Goal: Answer question/provide support

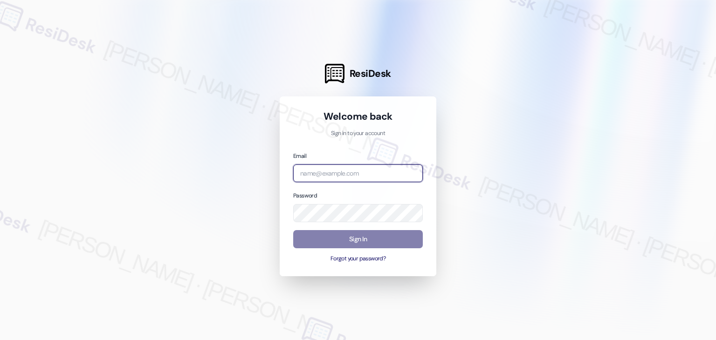
click at [326, 171] on input "email" at bounding box center [358, 173] width 130 height 18
paste input "[EMAIL_ADDRESS][PERSON_NAME][PERSON_NAME][DOMAIN_NAME]"
type input "[EMAIL_ADDRESS][PERSON_NAME][PERSON_NAME][DOMAIN_NAME]"
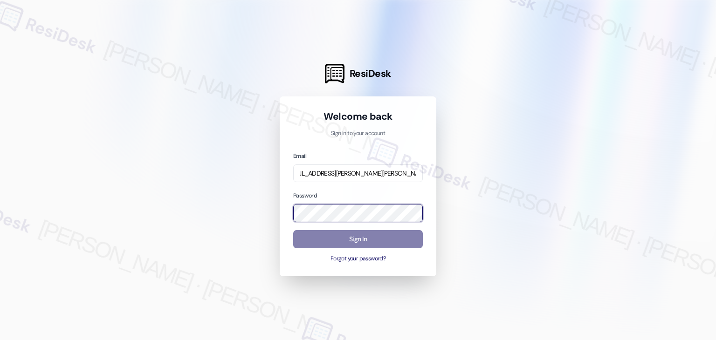
scroll to position [0, 0]
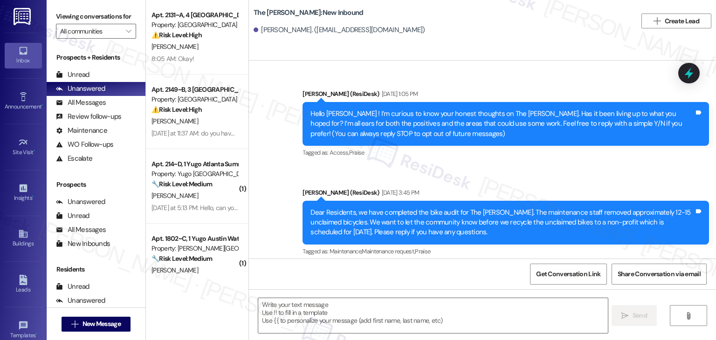
scroll to position [33264, 0]
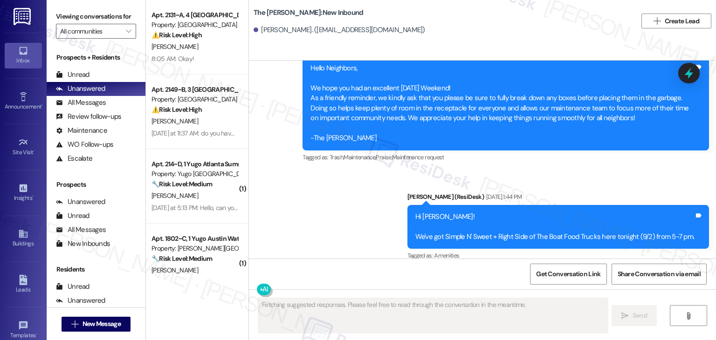
type textarea "Fetching suggested responses. Please feel free to read through the conversation…"
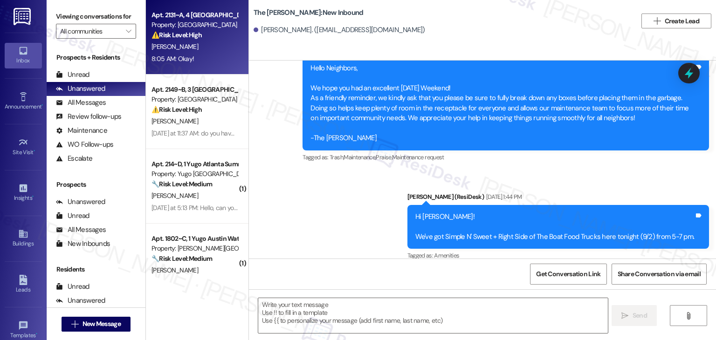
click at [197, 47] on div "[PERSON_NAME]" at bounding box center [195, 47] width 88 height 12
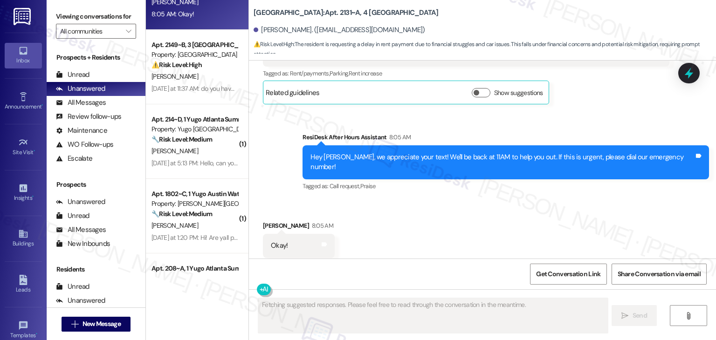
scroll to position [0, 0]
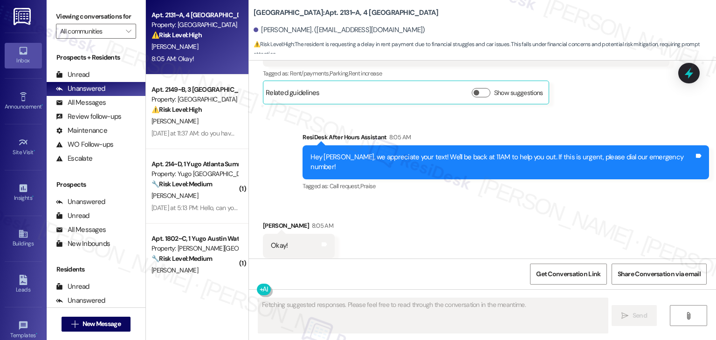
click at [274, 137] on div "Sent via SMS ResiDesk After Hours Assistant 8:05 AM Hey [PERSON_NAME], we appre…" at bounding box center [482, 155] width 467 height 89
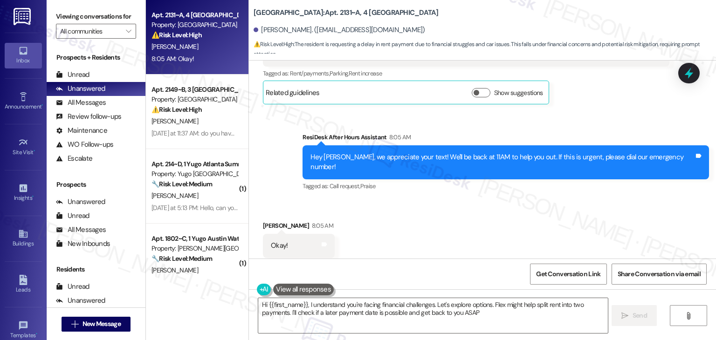
type textarea "Hi {{first_name}}, I understand you're facing financial challenges. Let's explo…"
click at [425, 220] on div "Received via SMS [PERSON_NAME] 8:05 AM Okay! Tags and notes Tagged as: Positive…" at bounding box center [482, 239] width 467 height 79
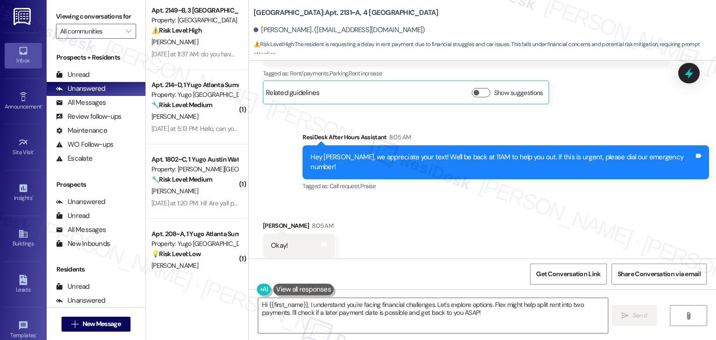
scroll to position [99, 0]
